Goal: Information Seeking & Learning: Check status

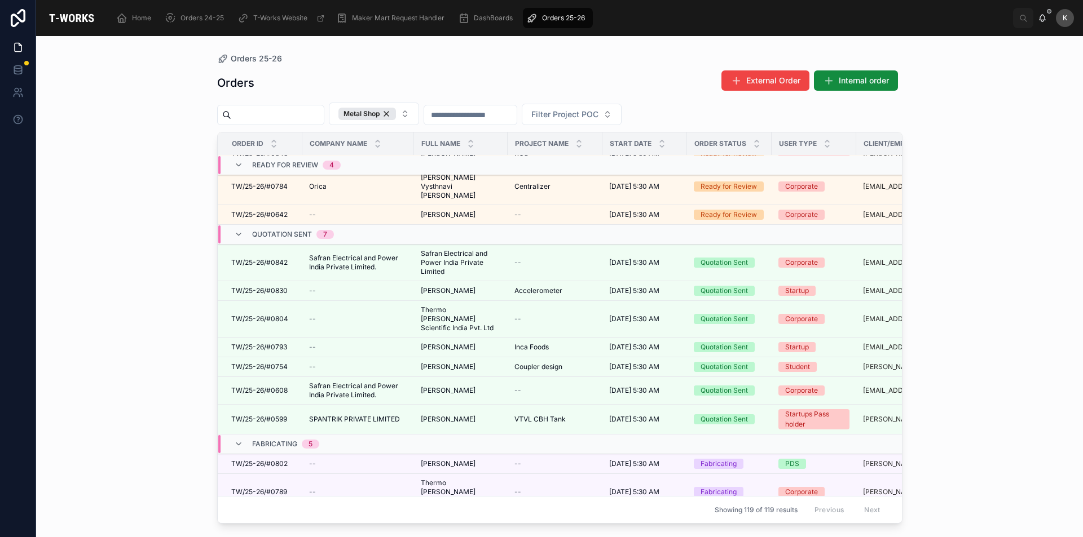
scroll to position [169, 0]
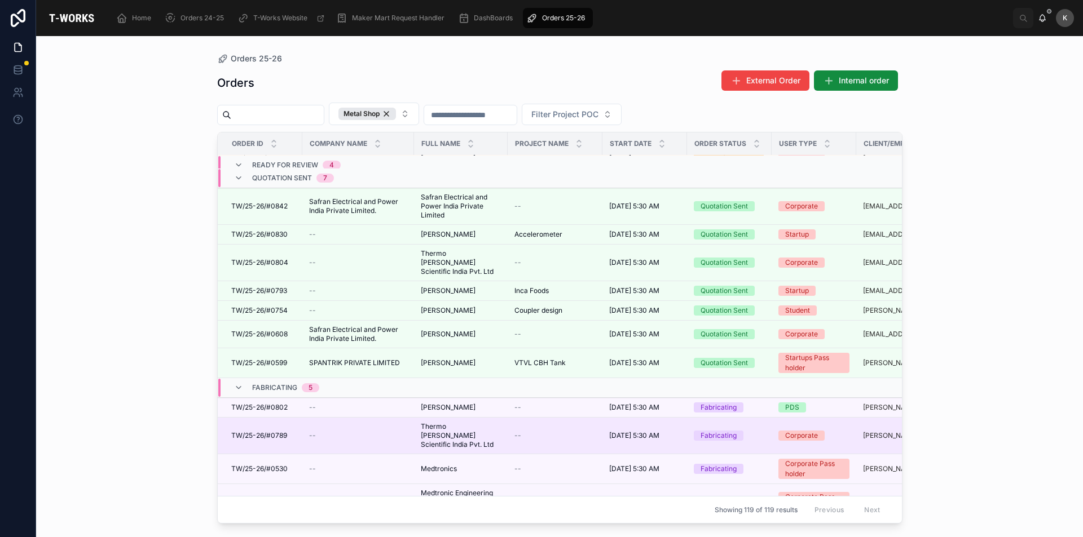
click at [274, 431] on span "TW/25-26/#0789" at bounding box center [259, 435] width 56 height 9
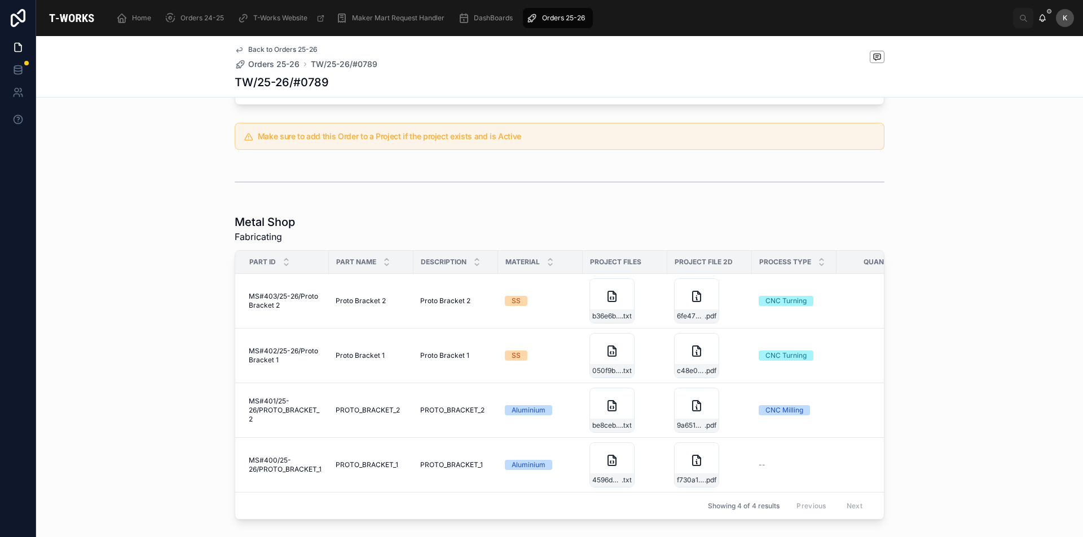
scroll to position [508, 0]
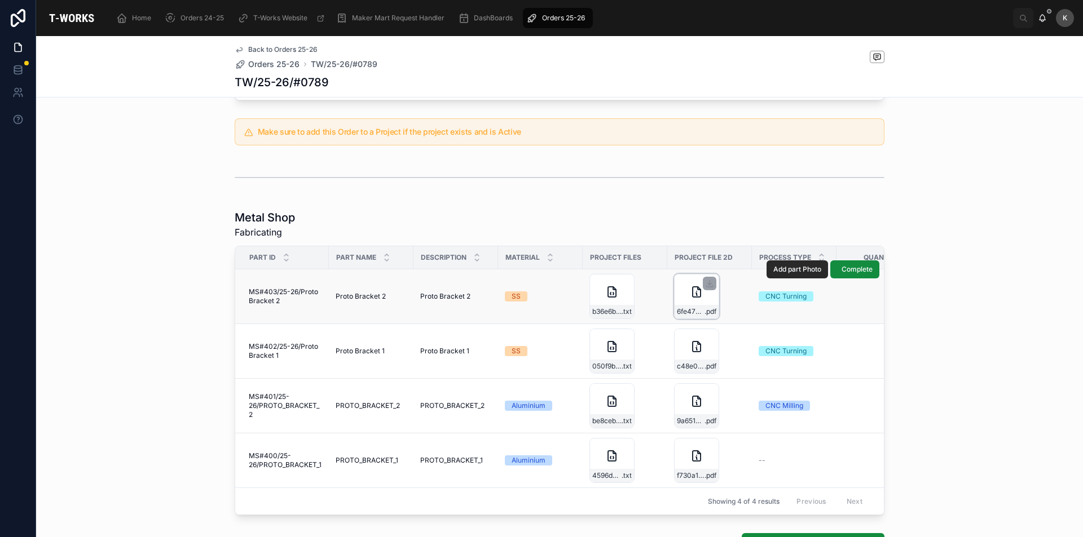
click at [682, 283] on div "6fe4795b-2284-492b-a996-3267f7b55c37-PROTO_BRACKET_2_PST_REV_1 .pdf" at bounding box center [696, 296] width 45 height 45
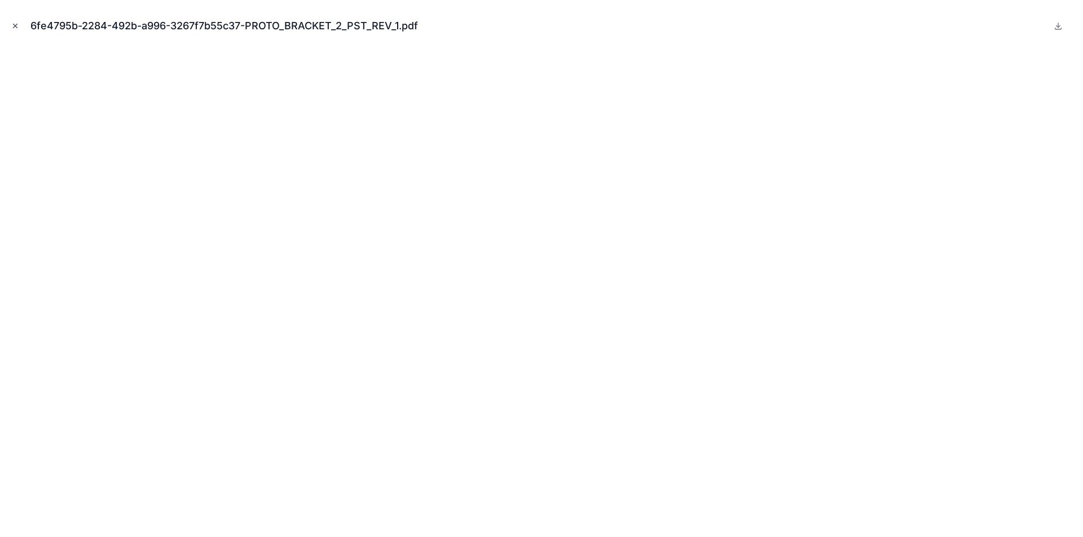
click at [13, 25] on icon "Close modal" at bounding box center [15, 26] width 8 height 8
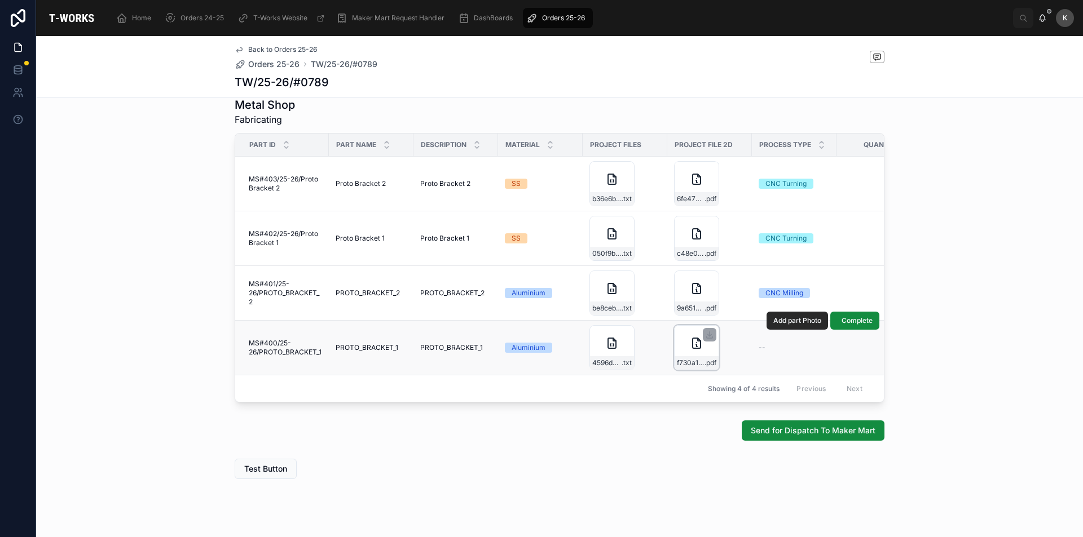
click at [693, 338] on icon at bounding box center [697, 343] width 8 height 10
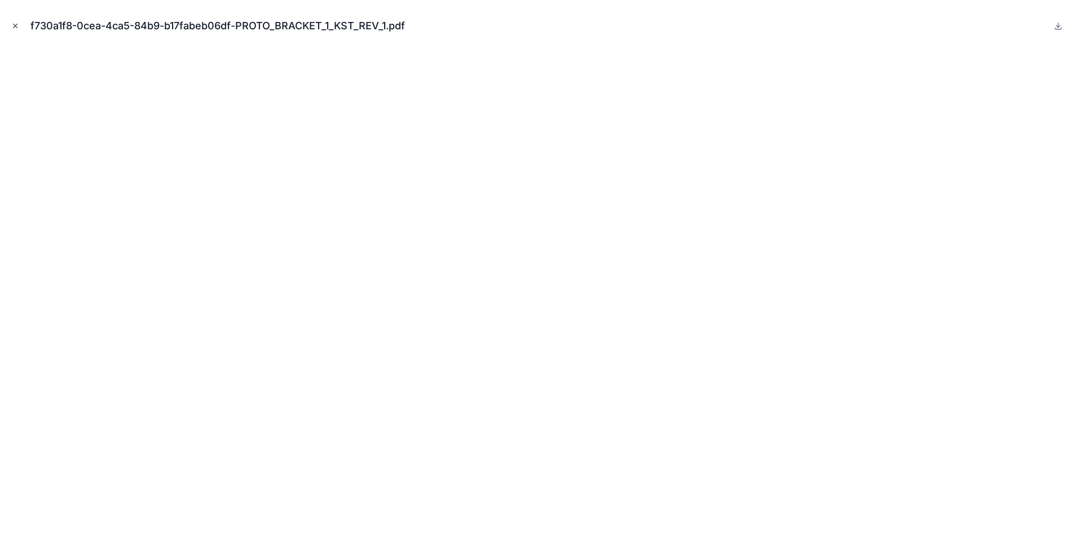
click at [15, 29] on icon "Close modal" at bounding box center [15, 26] width 8 height 8
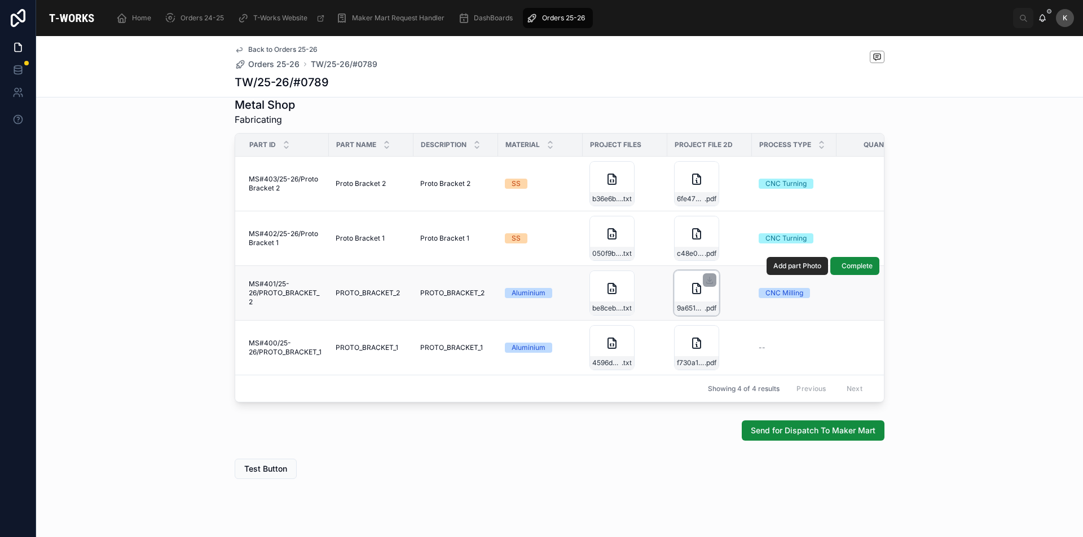
click at [681, 285] on div "9a65198f-3891-4495-b761-8506cc219227-PROTO_BRACKET_2_PST_REV_1 .pdf" at bounding box center [696, 293] width 45 height 45
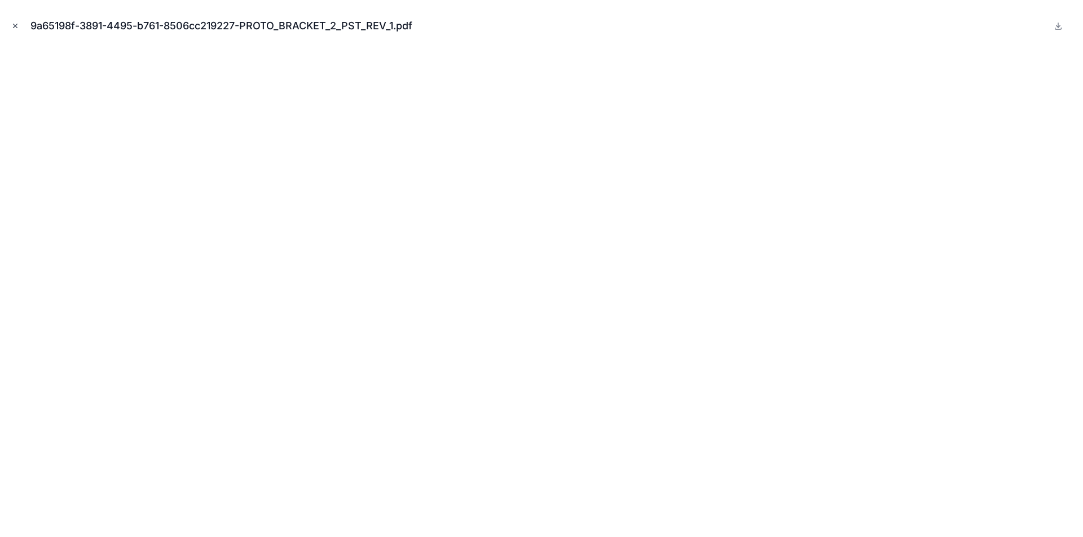
click at [13, 24] on icon "Close modal" at bounding box center [15, 26] width 8 height 8
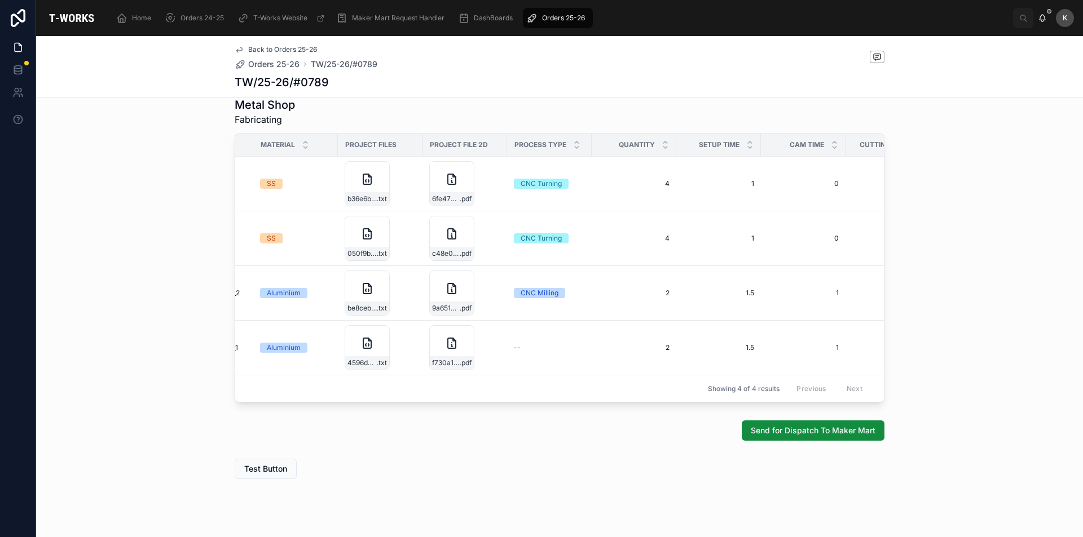
scroll to position [0, 271]
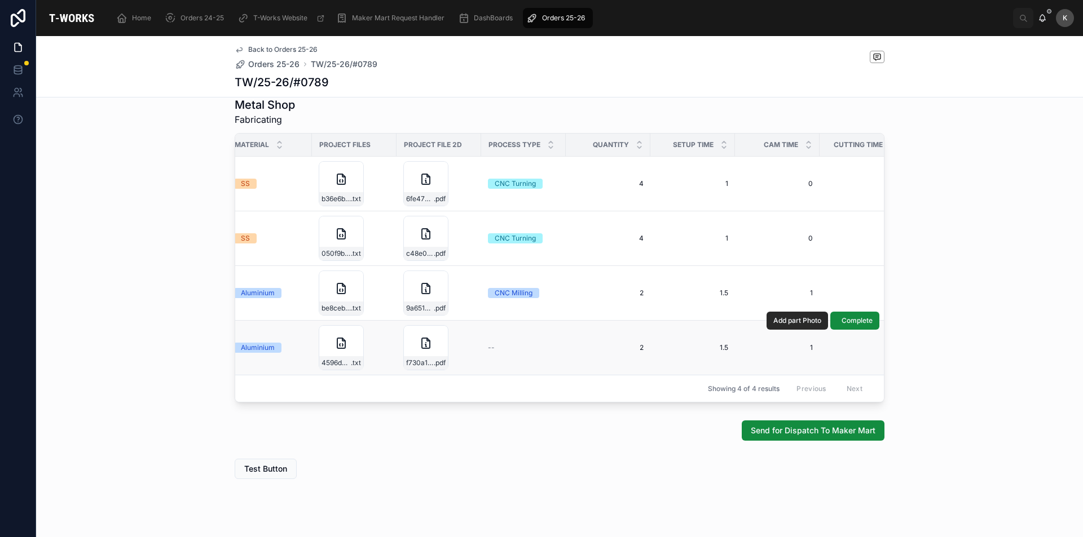
click at [490, 343] on span "--" at bounding box center [491, 347] width 7 height 9
click at [786, 316] on span "Add part Photo" at bounding box center [797, 320] width 48 height 9
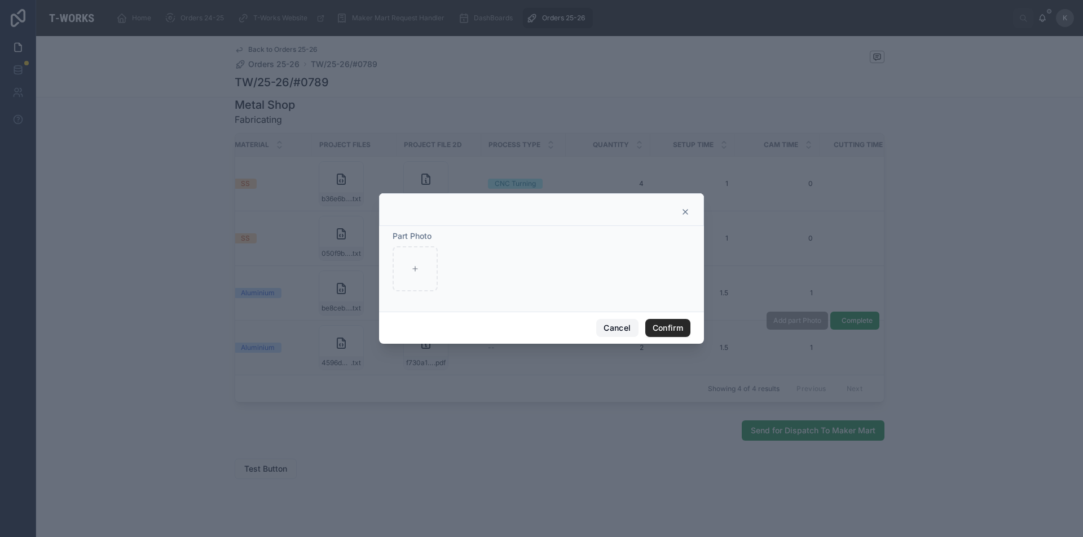
click at [612, 332] on button "Cancel" at bounding box center [617, 328] width 42 height 18
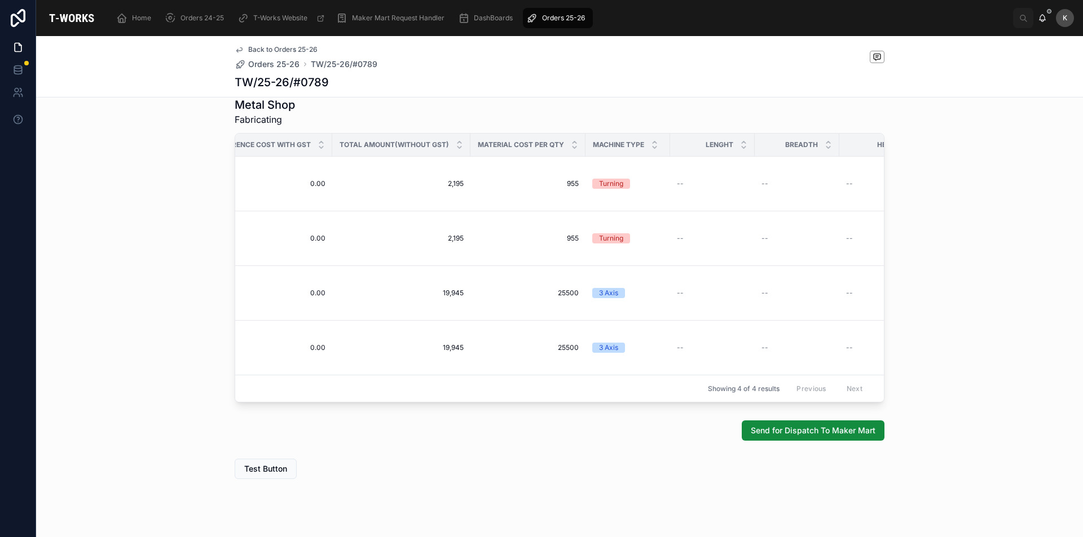
scroll to position [0, 1270]
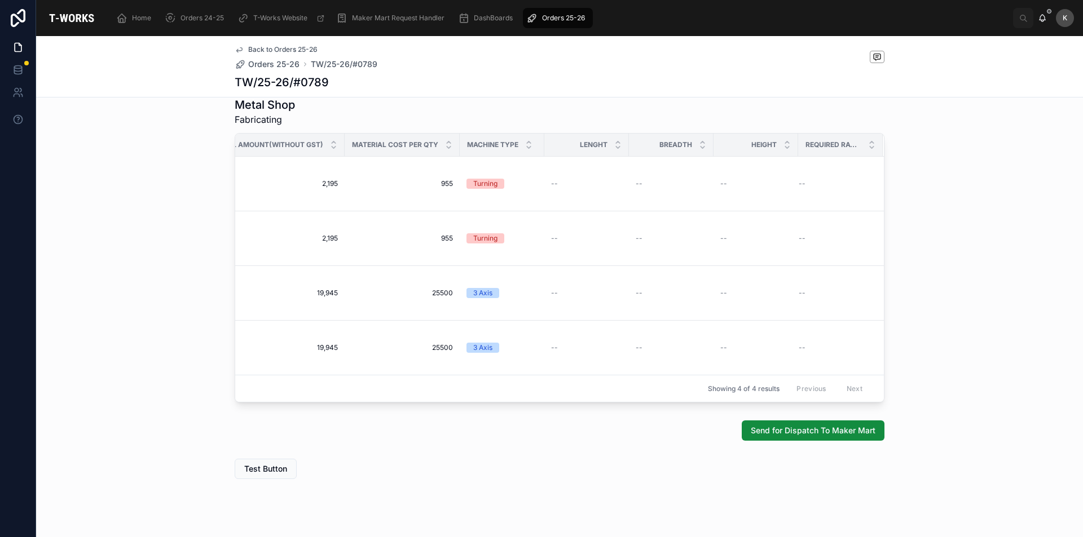
drag, startPoint x: 511, startPoint y: 386, endPoint x: 297, endPoint y: 385, distance: 214.9
click at [349, 386] on div "Showing 4 of 4 results Previous Next" at bounding box center [559, 388] width 649 height 27
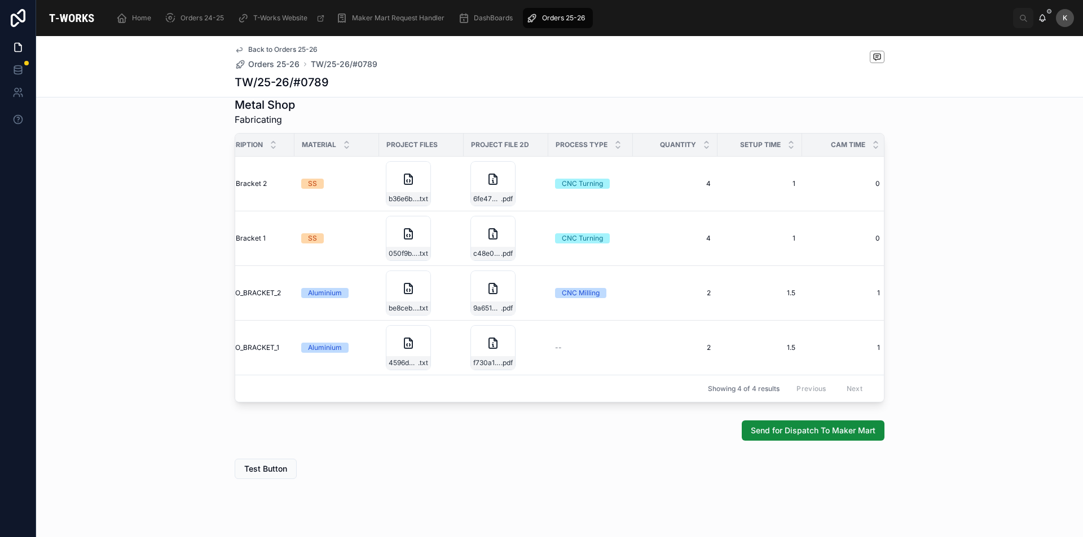
scroll to position [0, 0]
